Goal: Information Seeking & Learning: Understand process/instructions

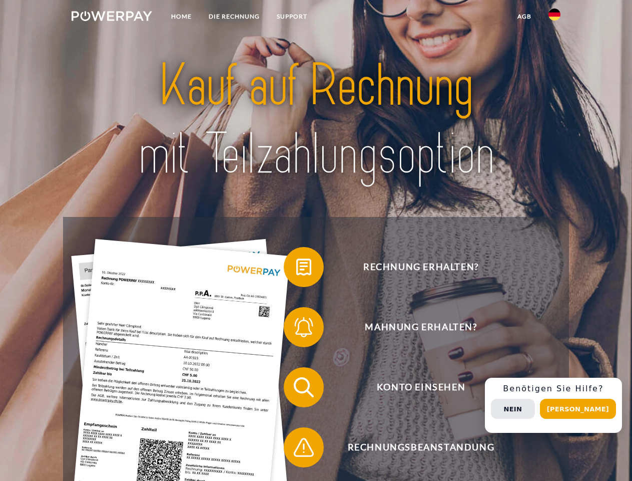
click at [112, 18] on img at bounding box center [112, 16] width 81 height 10
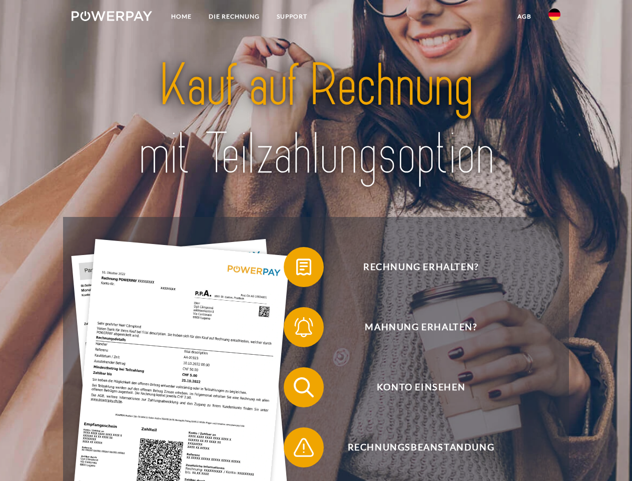
click at [555, 18] on img at bounding box center [555, 15] width 12 height 12
click at [524, 17] on link "agb" at bounding box center [524, 17] width 31 height 18
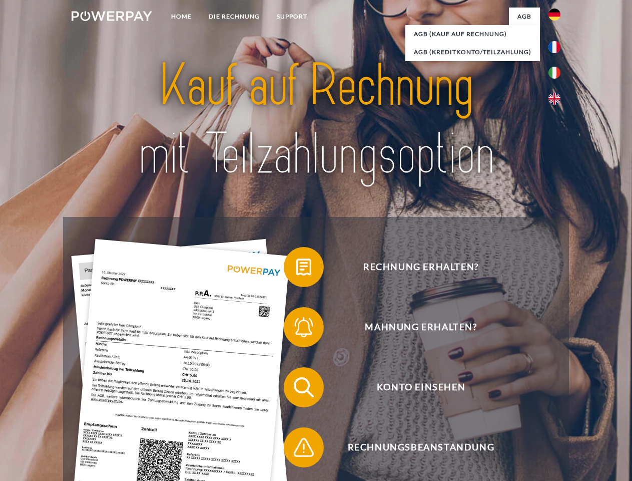
click at [296, 269] on span at bounding box center [289, 267] width 50 height 50
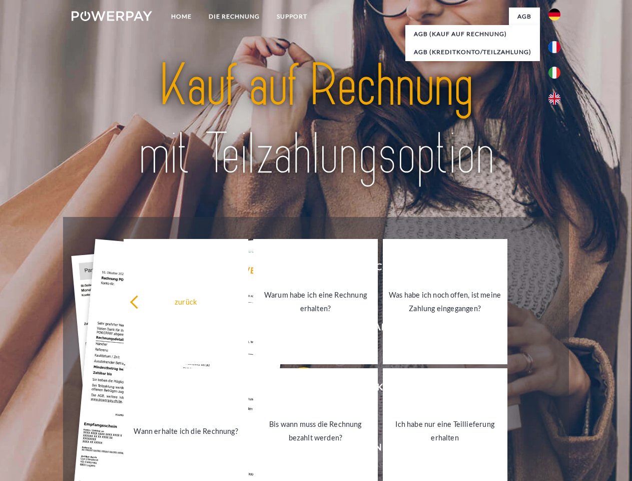
click at [296, 329] on link "Warum habe ich eine Rechnung erhalten?" at bounding box center [315, 301] width 125 height 125
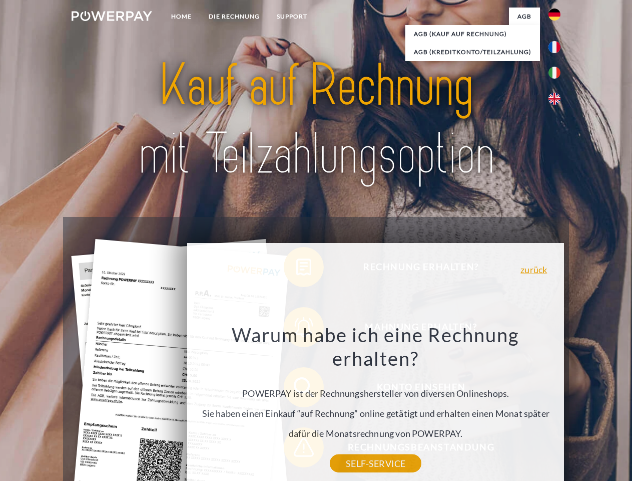
click at [296, 389] on div "Rechnung erhalten? Mahnung erhalten? Konto einsehen" at bounding box center [316, 417] width 506 height 401
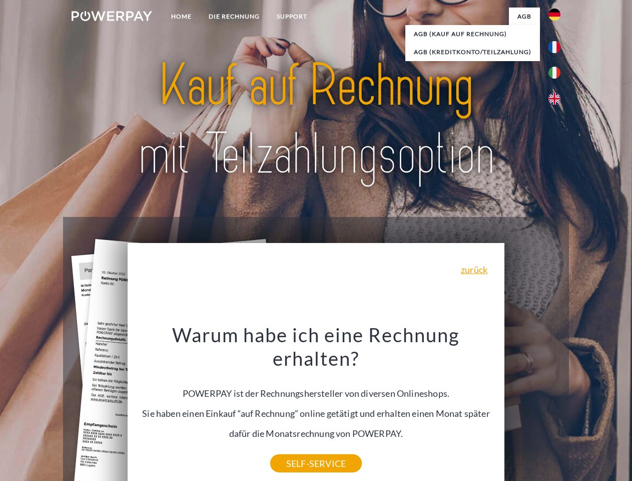
click at [296, 449] on div "Warum habe ich eine Rechnung erhalten? POWERPAY ist der Rechnungshersteller von…" at bounding box center [316, 392] width 365 height 141
click at [557, 405] on div "Rechnung erhalten? Mahnung erhalten? Konto einsehen" at bounding box center [316, 417] width 506 height 401
click at [533, 407] on span "Konto einsehen" at bounding box center [420, 387] width 245 height 40
click at [582, 409] on header "Home DIE RECHNUNG SUPPORT" at bounding box center [316, 345] width 632 height 691
